Goal: Transaction & Acquisition: Book appointment/travel/reservation

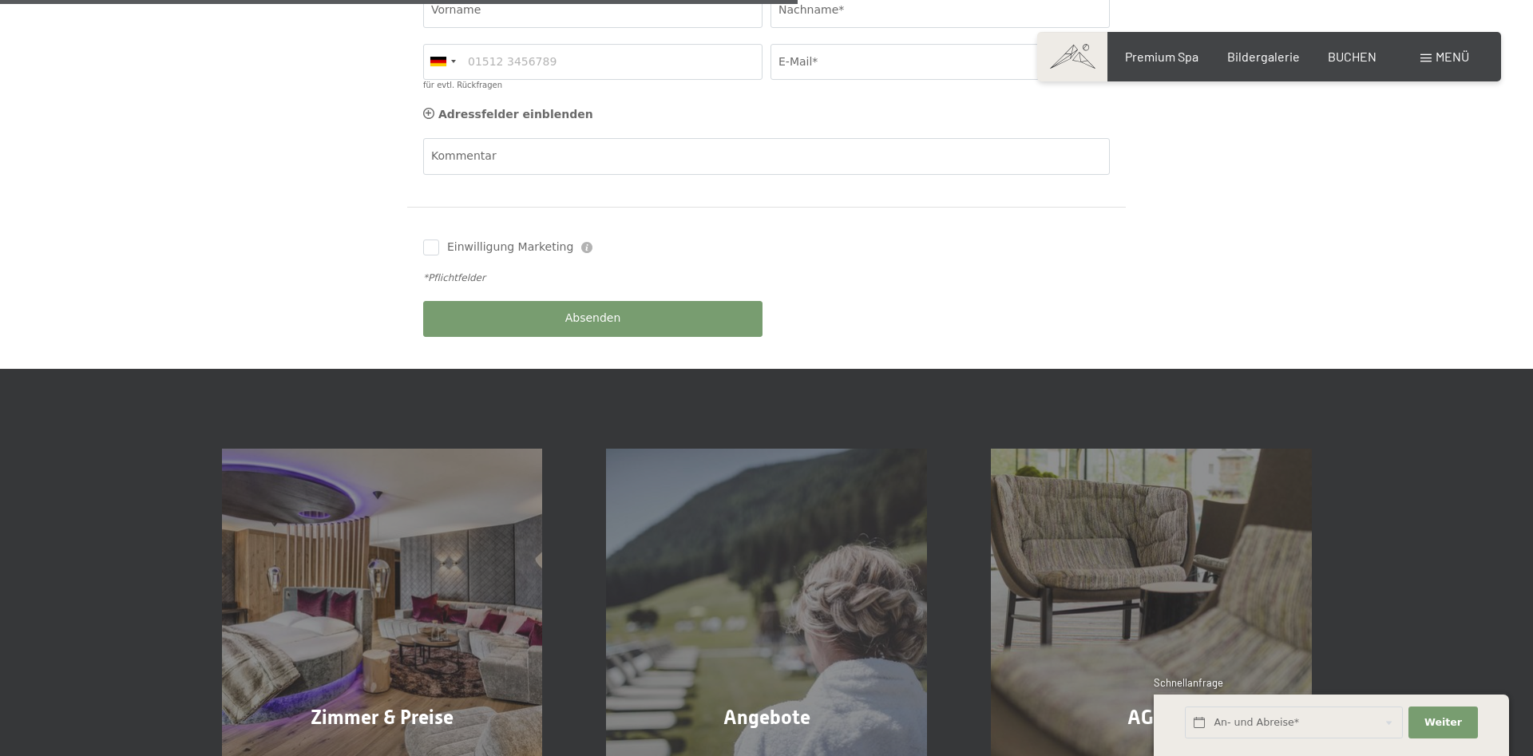
scroll to position [719, 0]
click at [1444, 719] on span "Weiter" at bounding box center [1443, 722] width 38 height 14
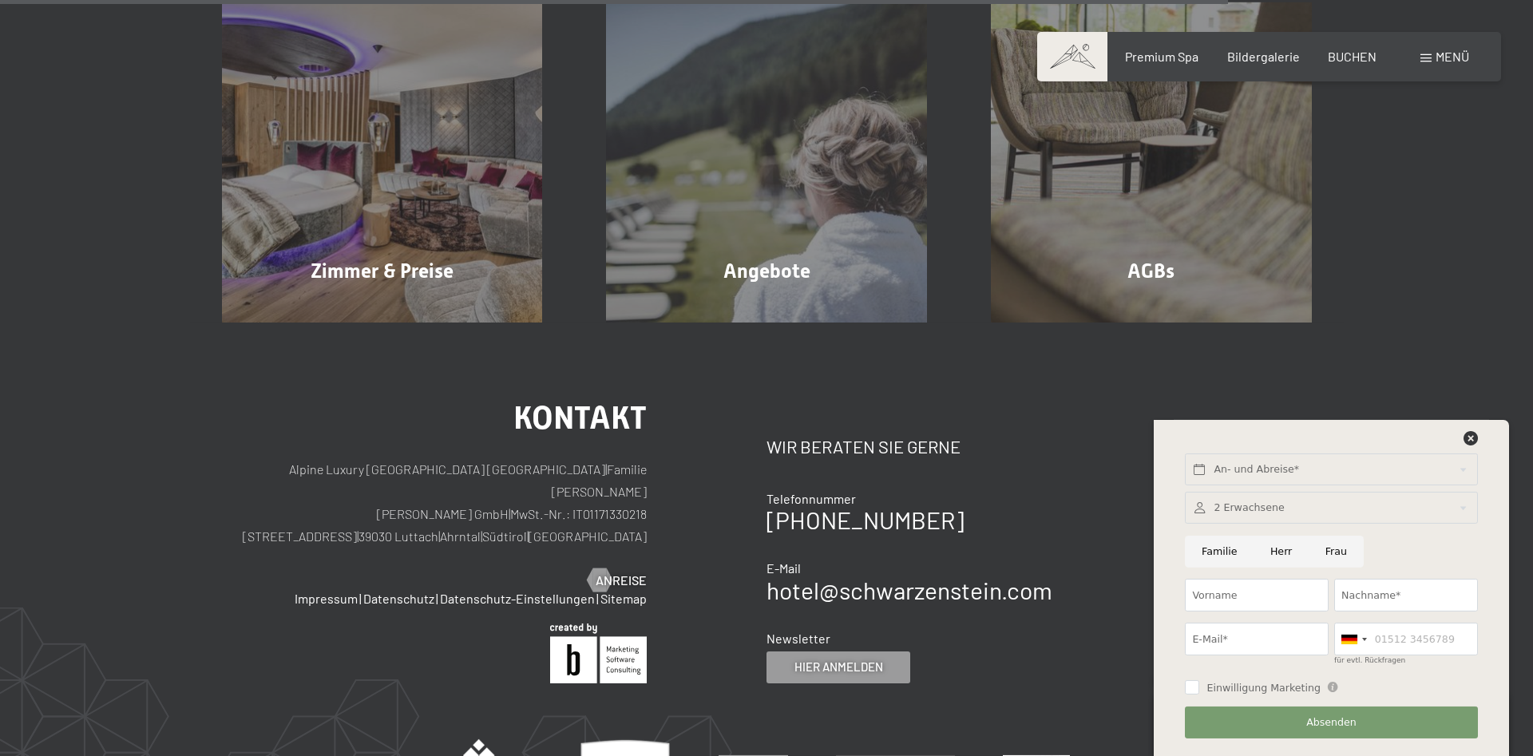
scroll to position [1167, 0]
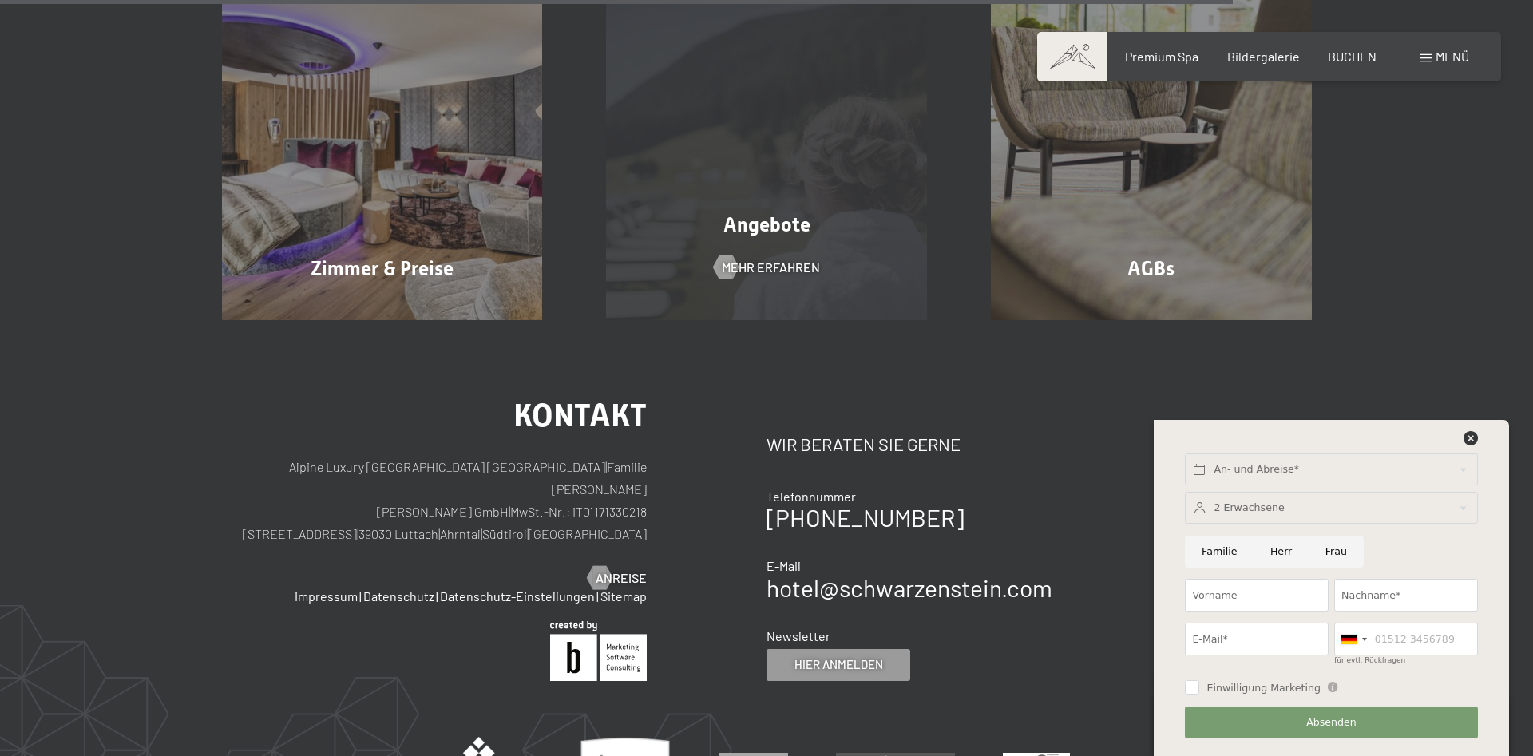
click at [739, 218] on div "Angebote Mehr erfahren" at bounding box center [766, 160] width 385 height 321
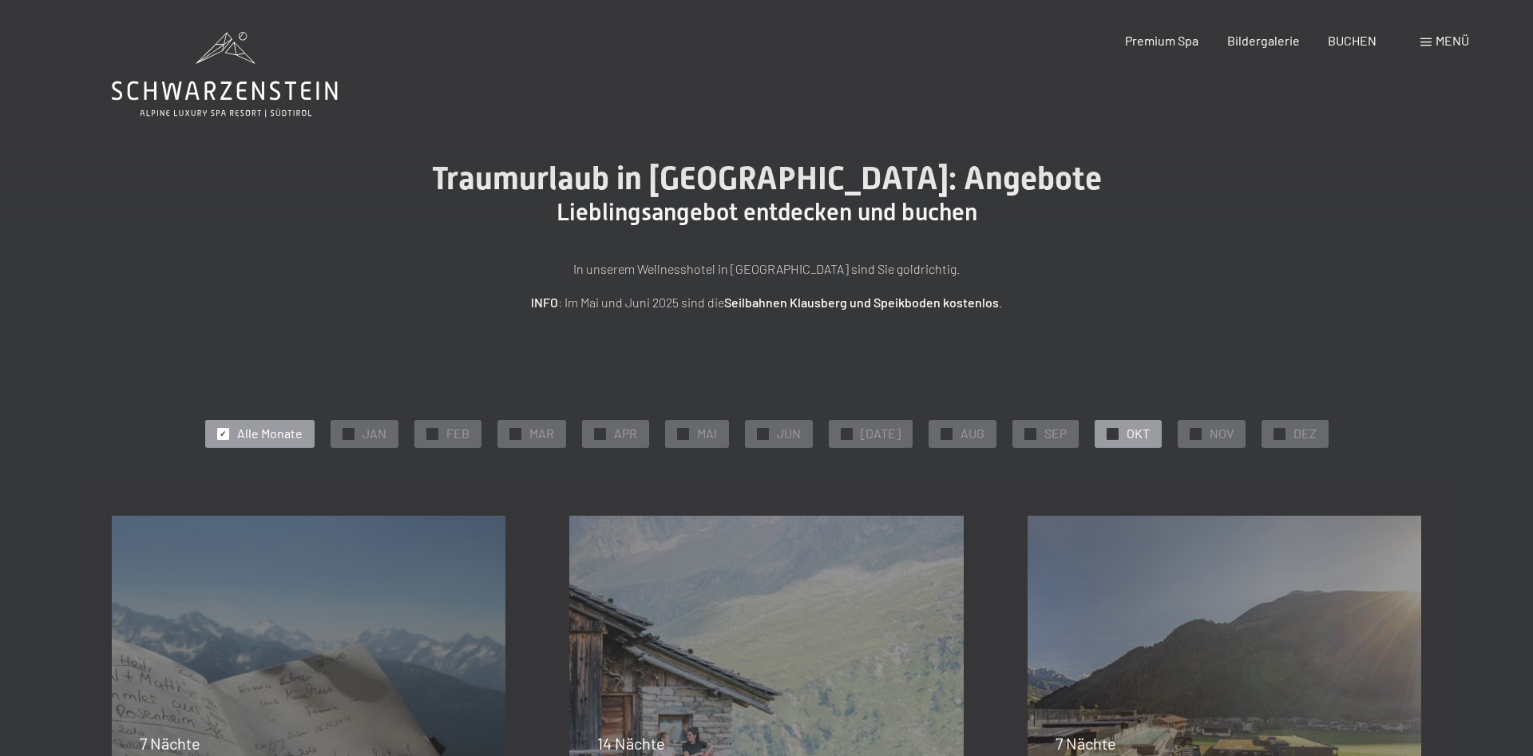
click at [1127, 430] on span "OKT" at bounding box center [1138, 434] width 23 height 18
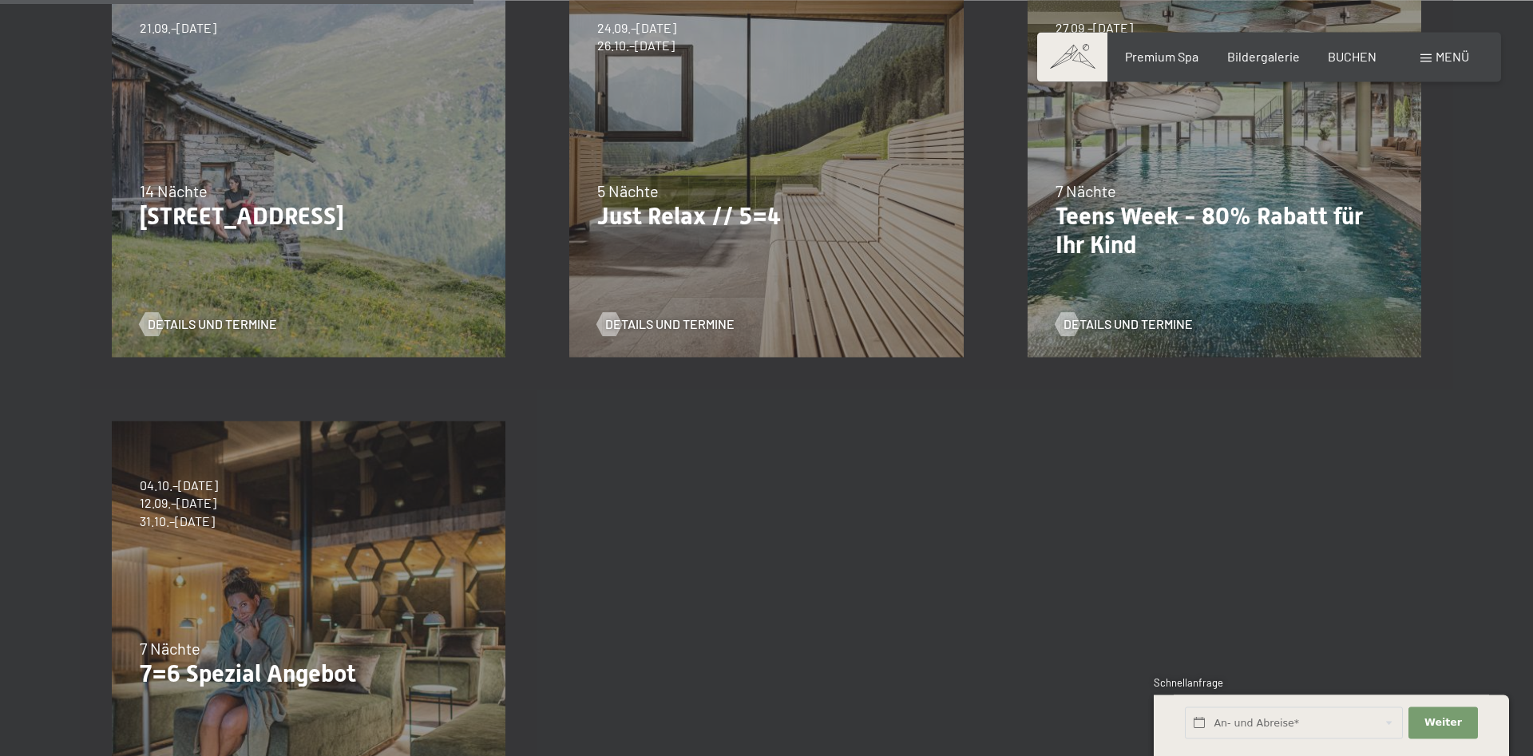
scroll to position [556, 0]
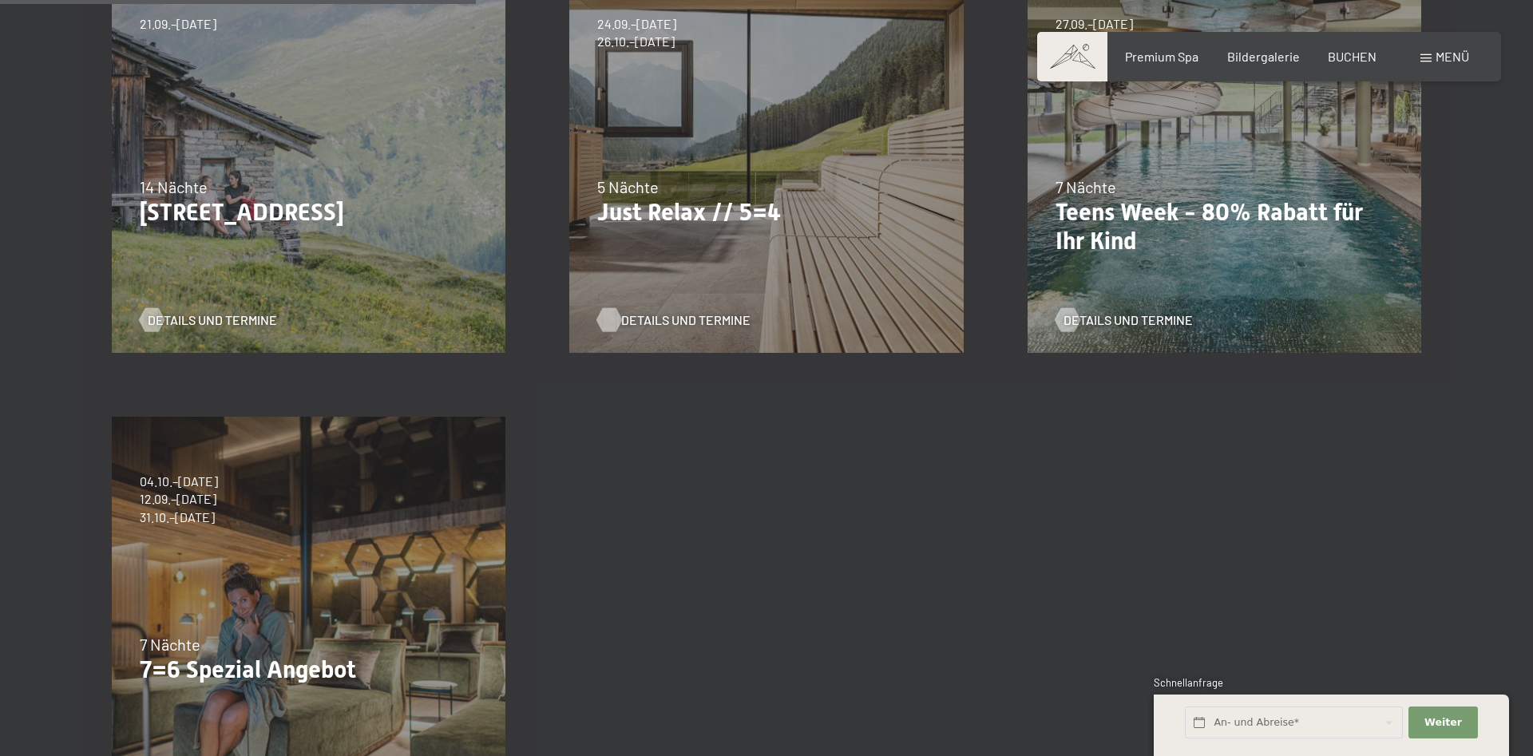
click at [704, 320] on span "Details und Termine" at bounding box center [685, 320] width 129 height 18
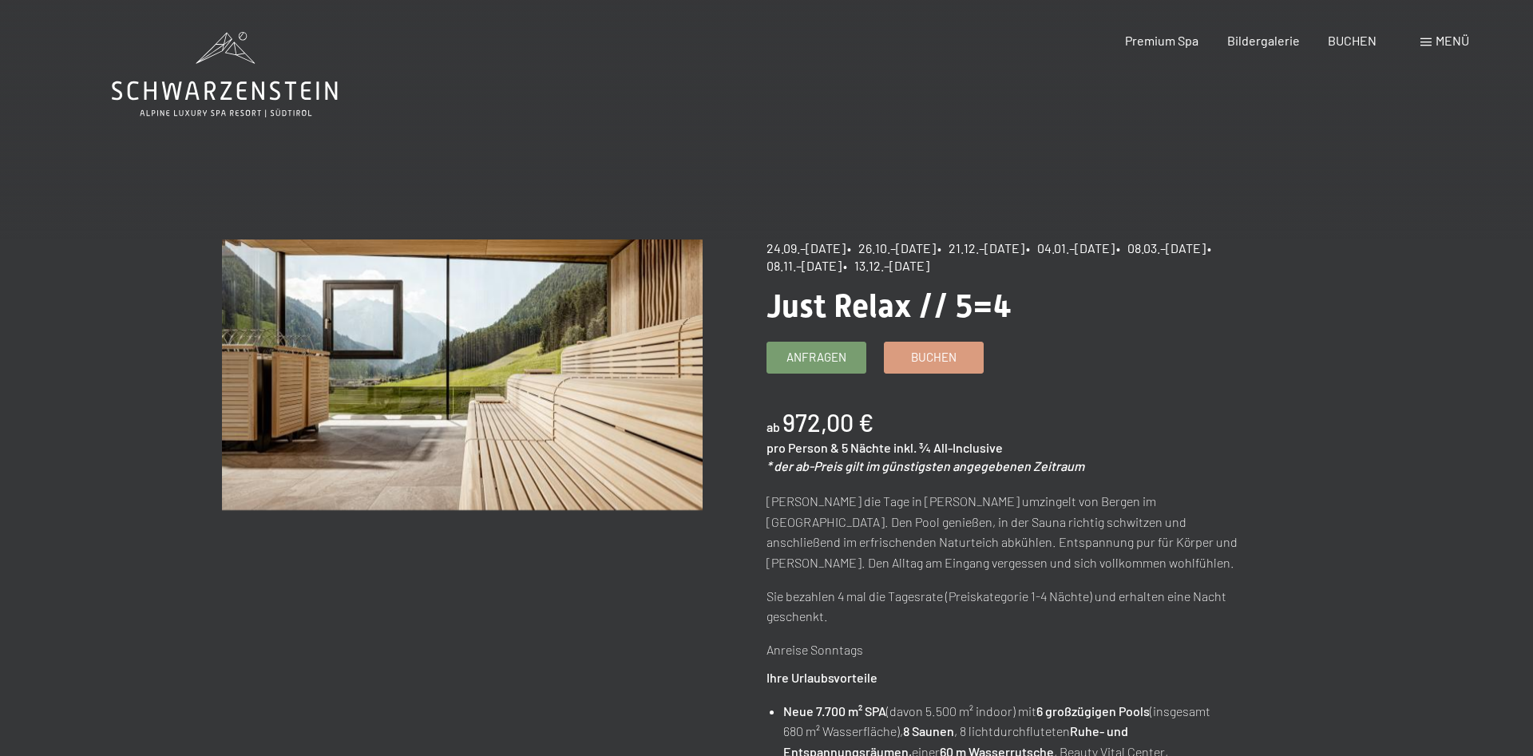
drag, startPoint x: 1528, startPoint y: 6, endPoint x: 1277, endPoint y: 39, distance: 252.8
